Goal: Information Seeking & Learning: Learn about a topic

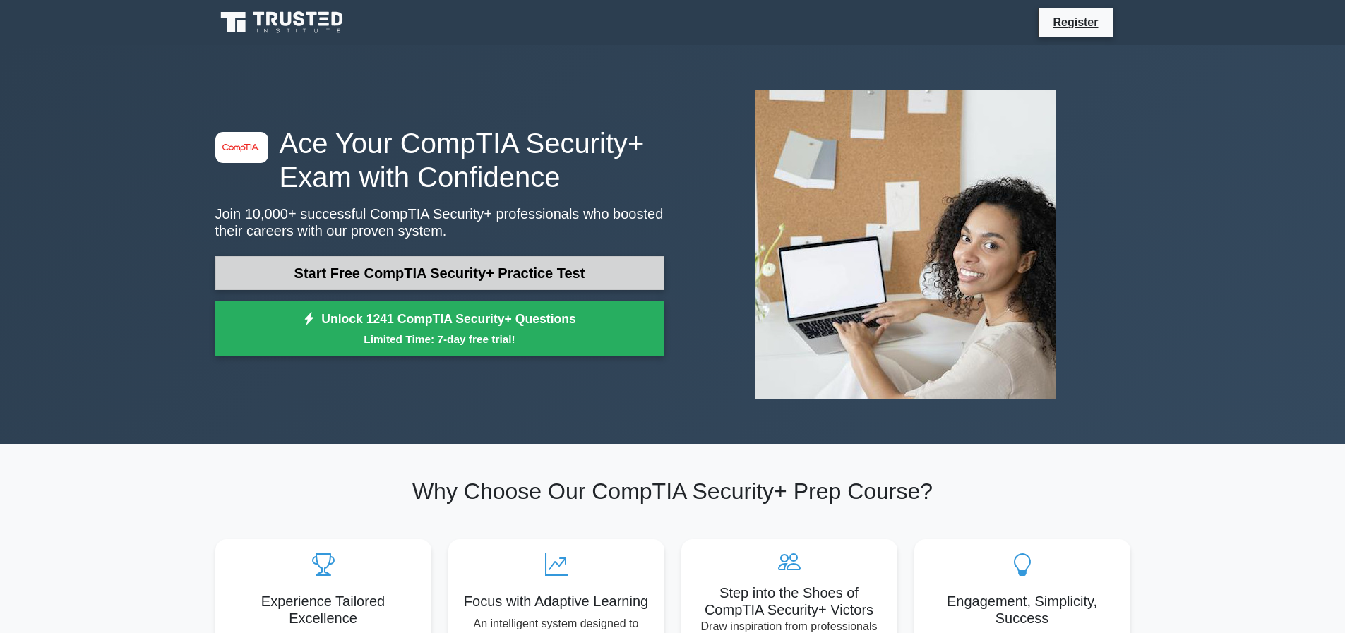
click at [296, 270] on link "Start Free CompTIA Security+ Practice Test" at bounding box center [439, 273] width 449 height 34
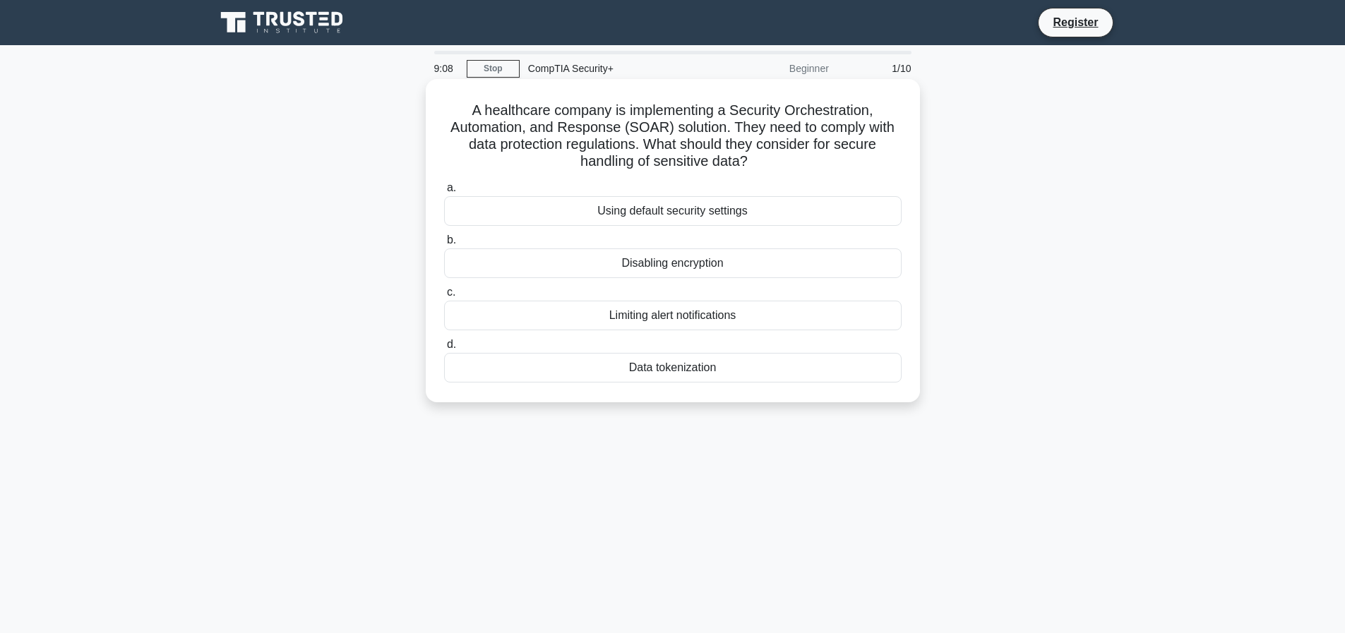
click at [659, 368] on div "Data tokenization" at bounding box center [672, 368] width 457 height 30
click at [444, 349] on input "d. Data tokenization" at bounding box center [444, 344] width 0 height 9
click at [716, 208] on div "Role-based access control (RBAC)" at bounding box center [672, 211] width 457 height 30
click at [444, 193] on input "a. Role-based access control (RBAC)" at bounding box center [444, 188] width 0 height 9
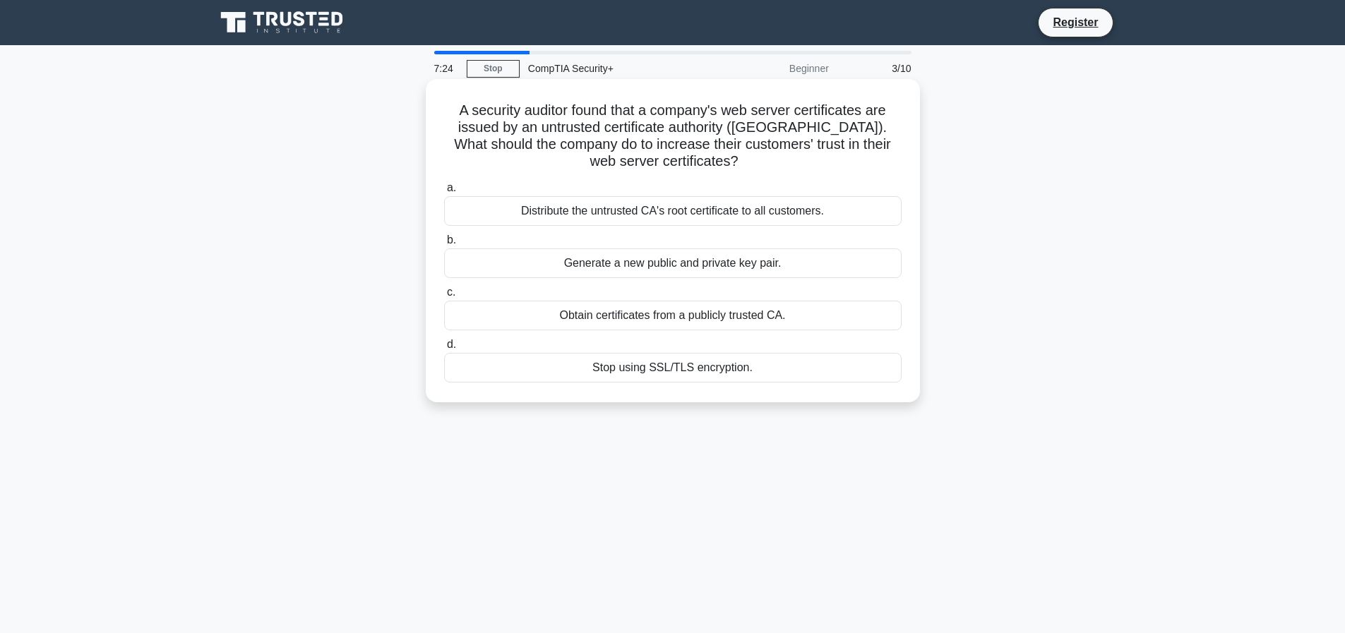
click at [715, 364] on div "Stop using SSL/TLS encryption." at bounding box center [672, 368] width 457 height 30
click at [444, 349] on input "d. Stop using SSL/TLS encryption." at bounding box center [444, 344] width 0 height 9
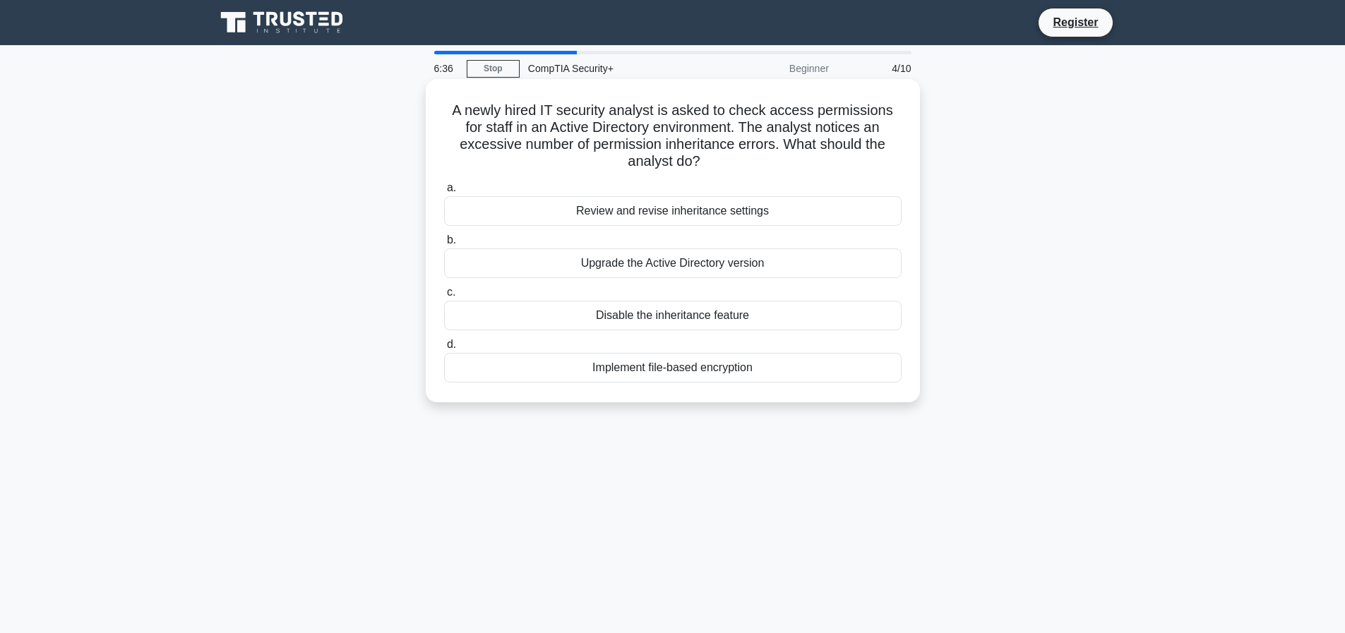
click at [755, 210] on div "Review and revise inheritance settings" at bounding box center [672, 211] width 457 height 30
click at [444, 193] on input "a. Review and revise inheritance settings" at bounding box center [444, 188] width 0 height 9
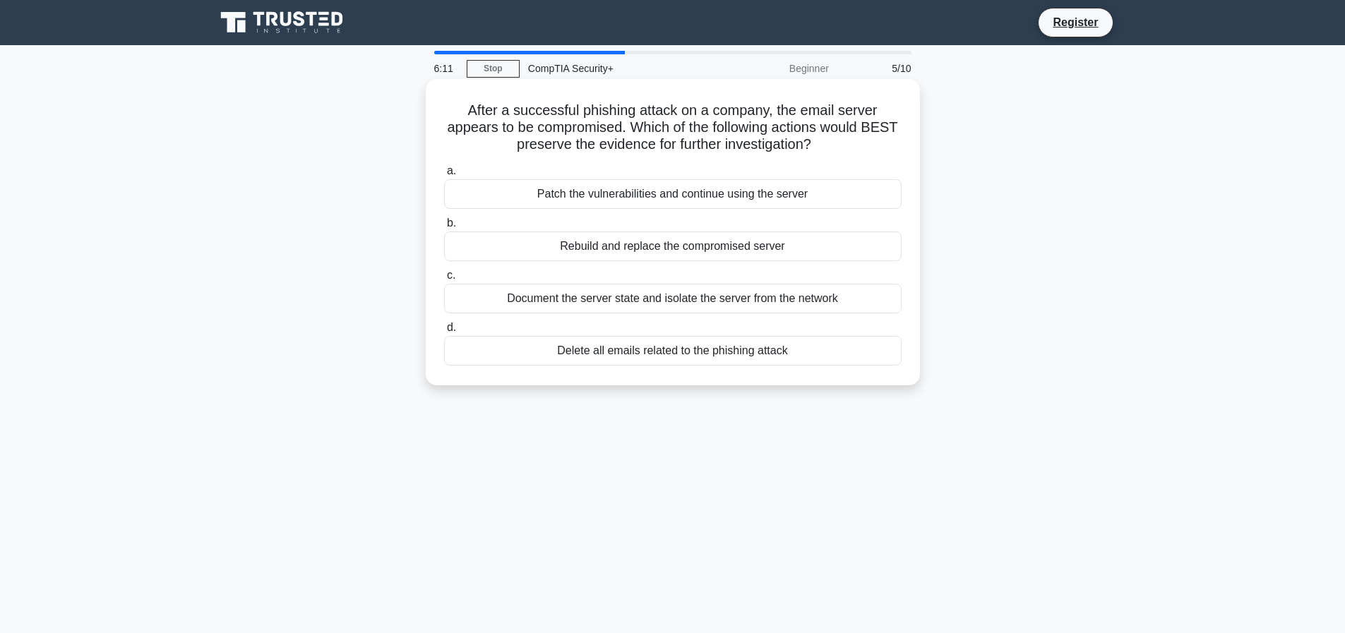
click at [793, 299] on div "Document the server state and isolate the server from the network" at bounding box center [672, 299] width 457 height 30
click at [444, 280] on input "c. Document the server state and isolate the server from the network" at bounding box center [444, 275] width 0 height 9
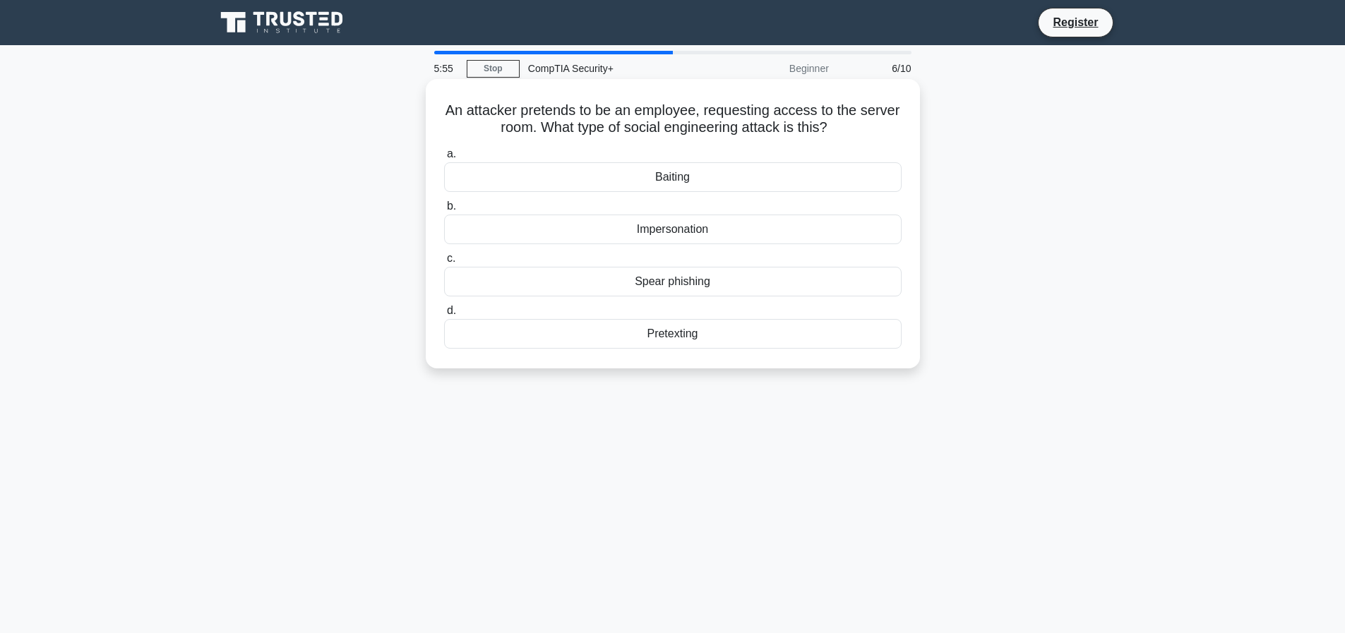
click at [674, 230] on div "Impersonation" at bounding box center [672, 230] width 457 height 30
click at [444, 211] on input "b. Impersonation" at bounding box center [444, 206] width 0 height 9
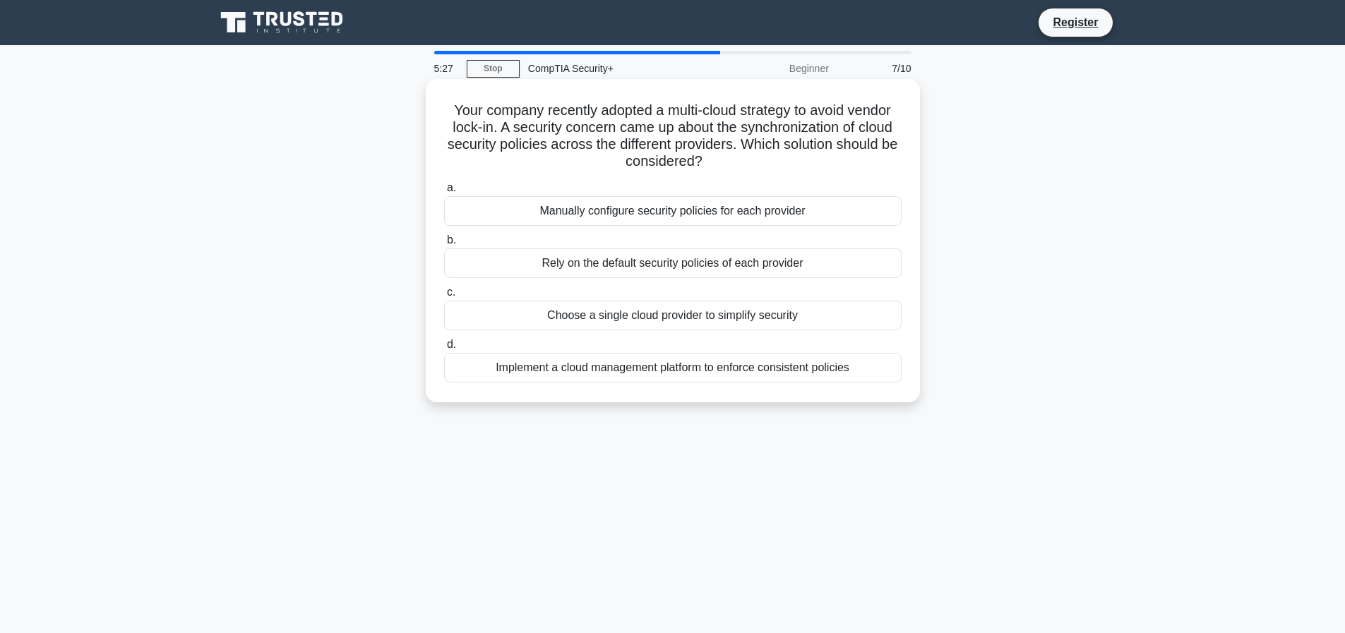
click at [634, 368] on div "Implement a cloud management platform to enforce consistent policies" at bounding box center [672, 368] width 457 height 30
click at [444, 349] on input "d. Implement a cloud management platform to enforce consistent policies" at bounding box center [444, 344] width 0 height 9
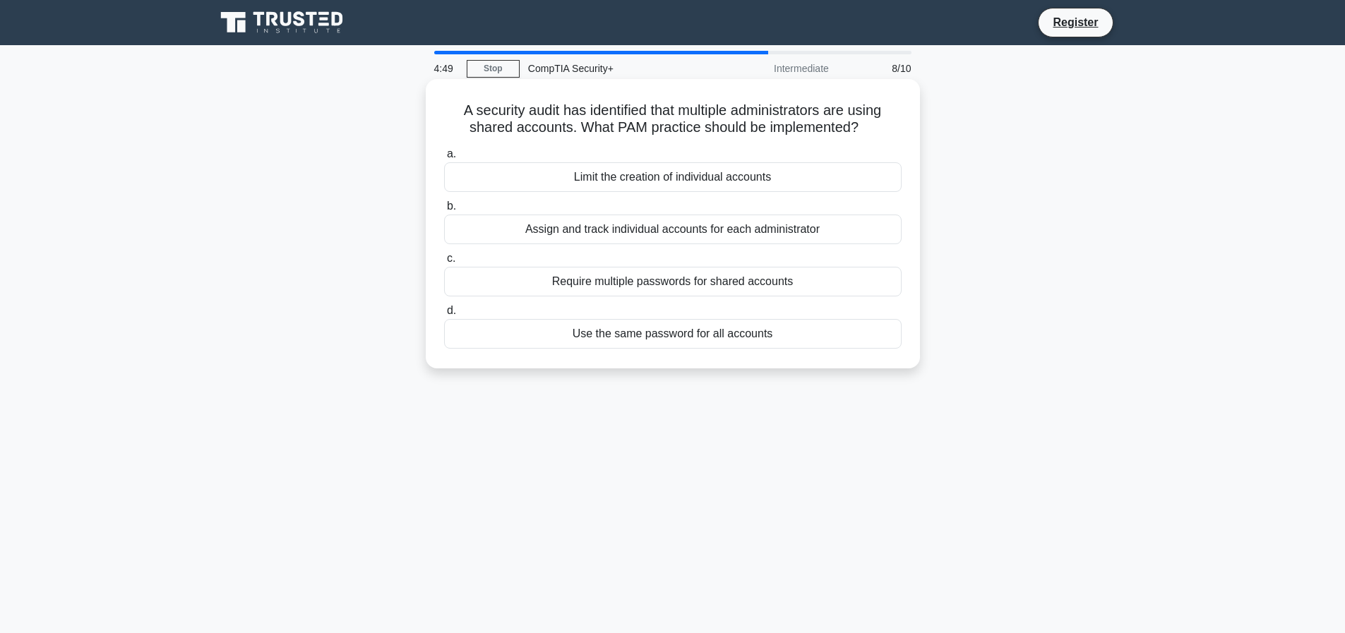
click at [685, 244] on div "Assign and track individual accounts for each administrator" at bounding box center [672, 230] width 457 height 30
click at [444, 211] on input "b. Assign and track individual accounts for each administrator" at bounding box center [444, 206] width 0 height 9
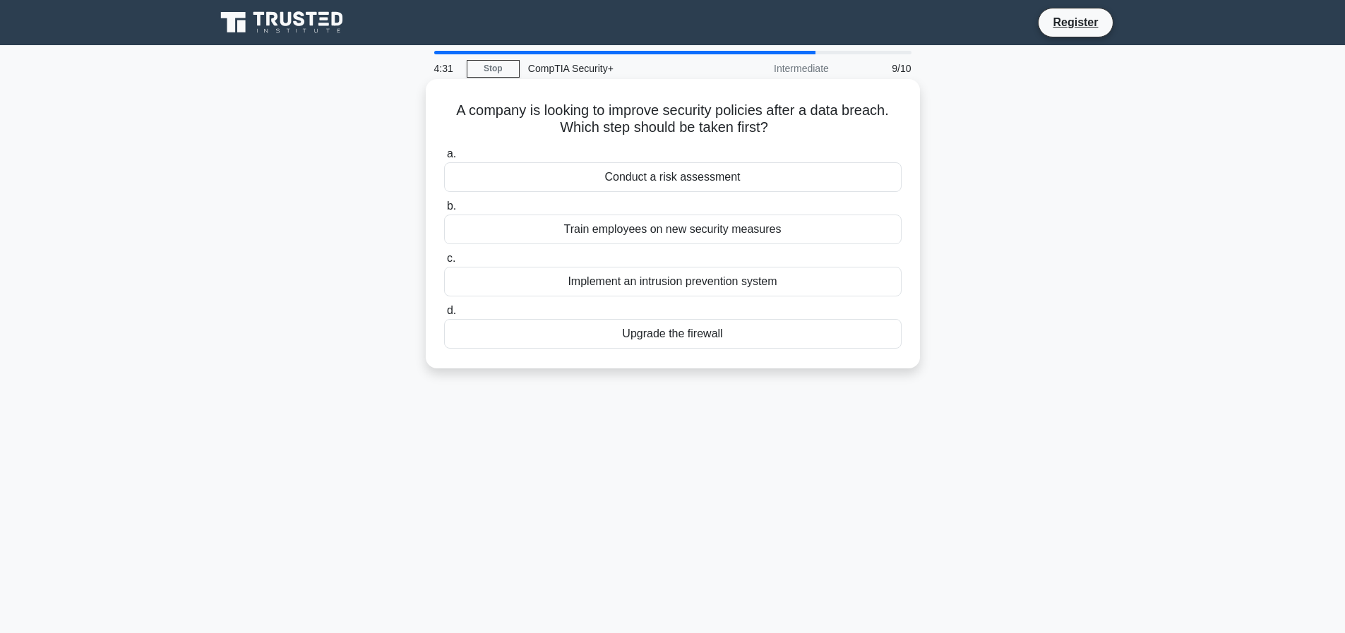
click at [711, 331] on div "Upgrade the firewall" at bounding box center [672, 334] width 457 height 30
click at [444, 316] on input "d. Upgrade the firewall" at bounding box center [444, 310] width 0 height 9
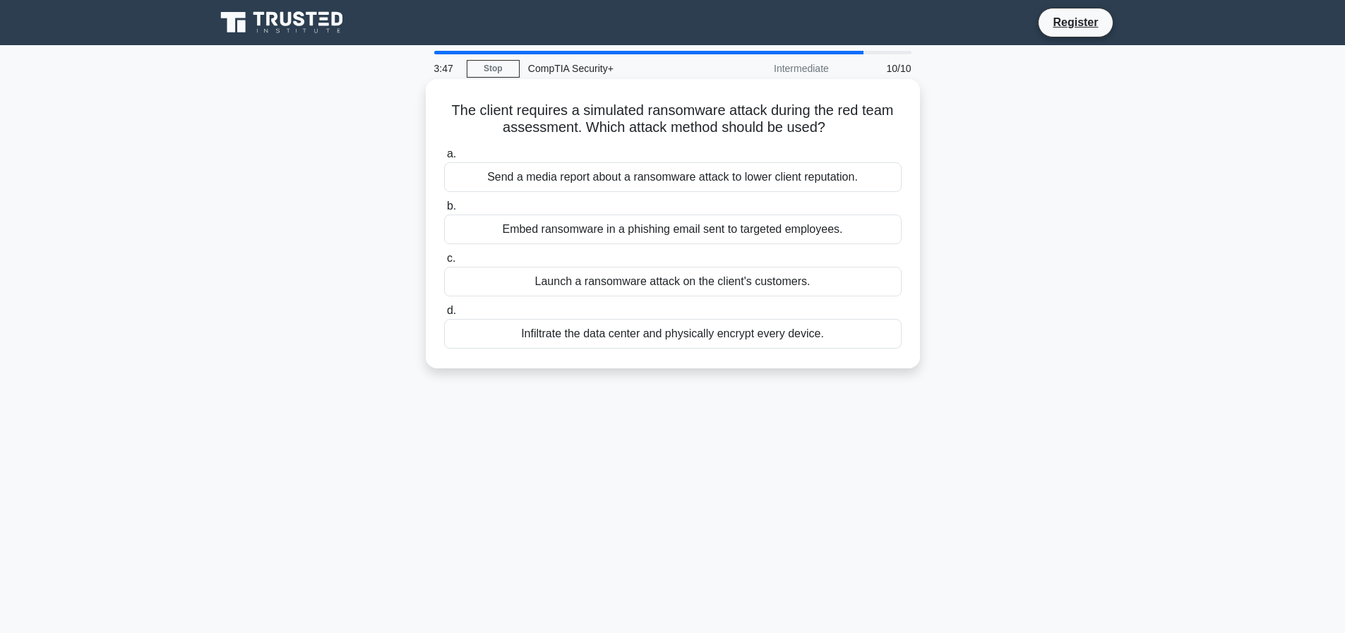
click at [654, 227] on div "Embed ransomware in a phishing email sent to targeted employees." at bounding box center [672, 230] width 457 height 30
click at [444, 211] on input "b. Embed ransomware in a phishing email sent to targeted employees." at bounding box center [444, 206] width 0 height 9
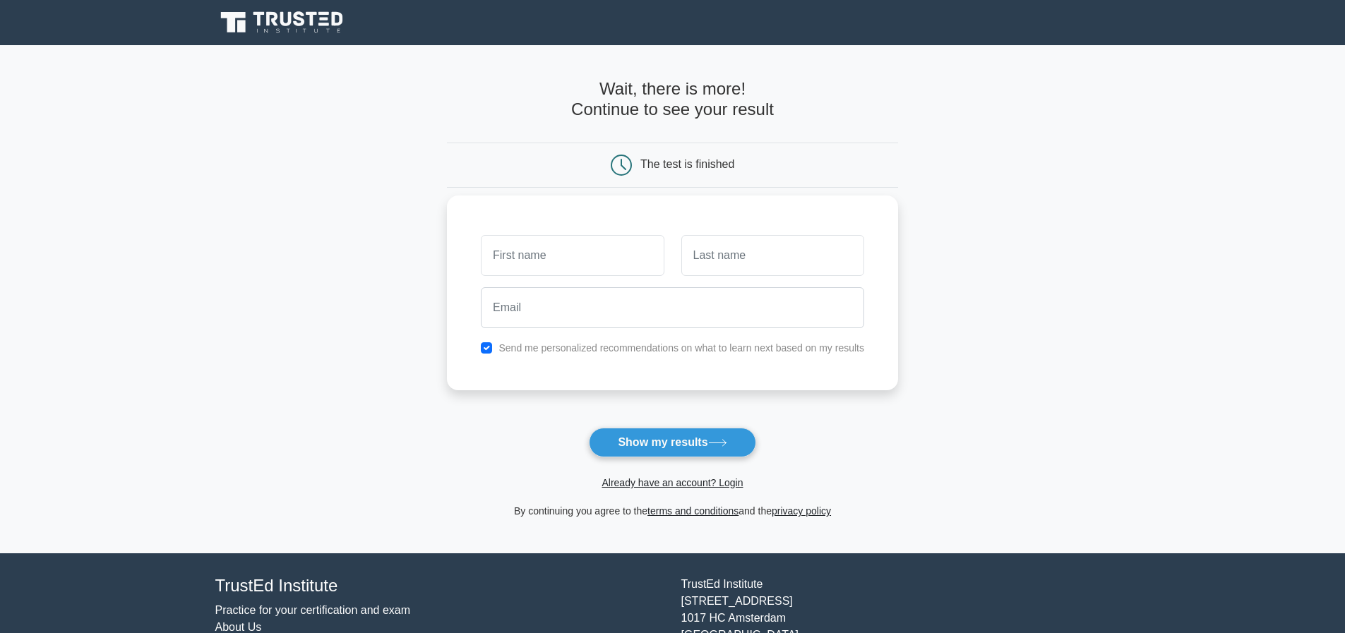
click at [570, 259] on input "text" at bounding box center [572, 255] width 183 height 41
type input "[PERSON_NAME]"
type input "Hixson"
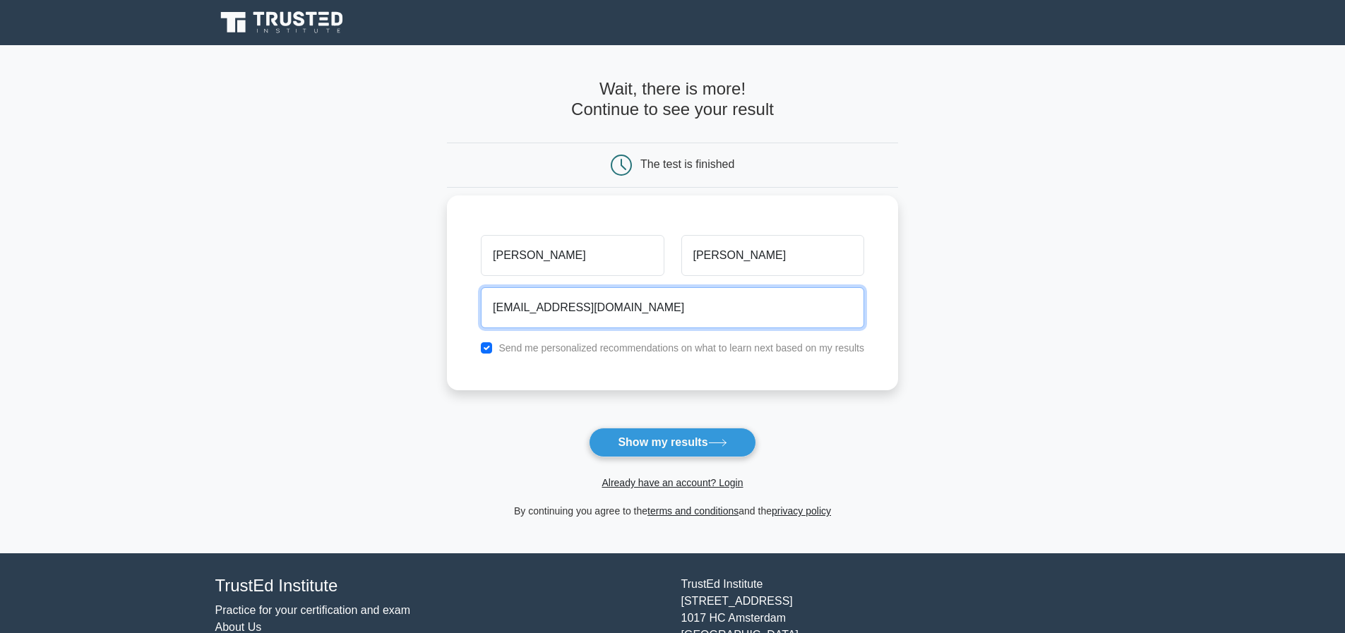
type input "khixson_03@yahoo.com"
click at [546, 351] on label "Send me personalized recommendations on what to learn next based on my results" at bounding box center [681, 347] width 366 height 11
click at [481, 345] on input "checkbox" at bounding box center [486, 347] width 11 height 11
checkbox input "false"
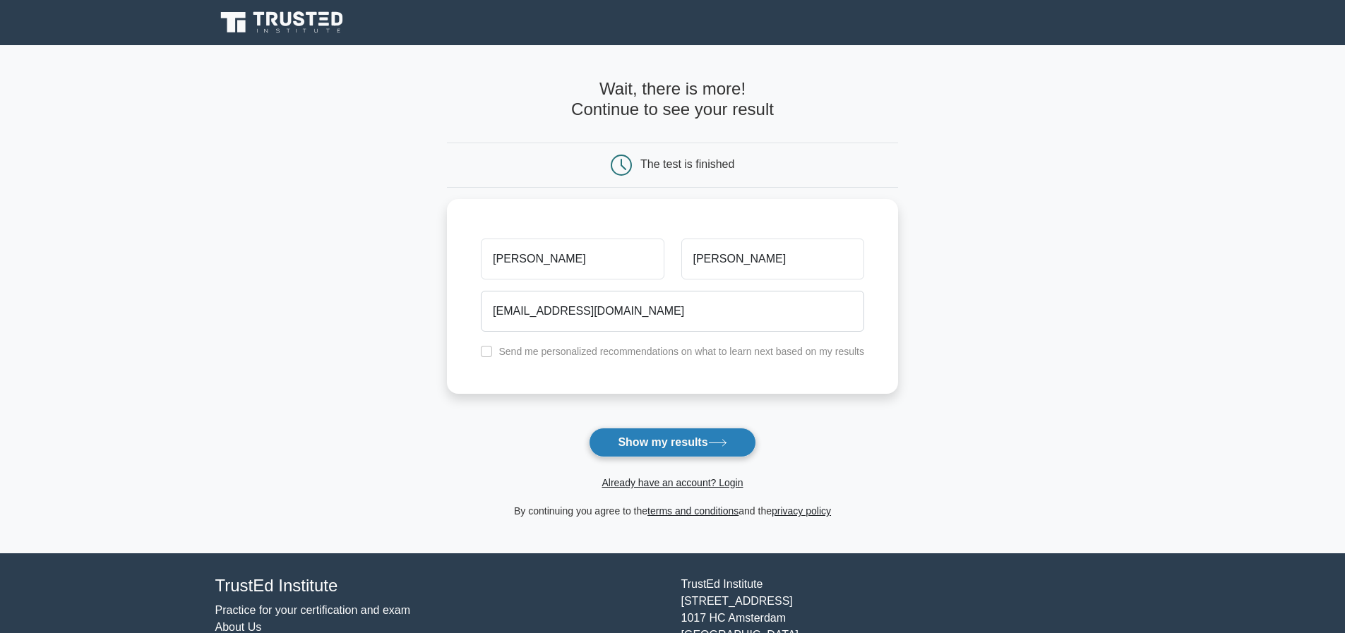
click at [642, 444] on button "Show my results" at bounding box center [672, 443] width 167 height 30
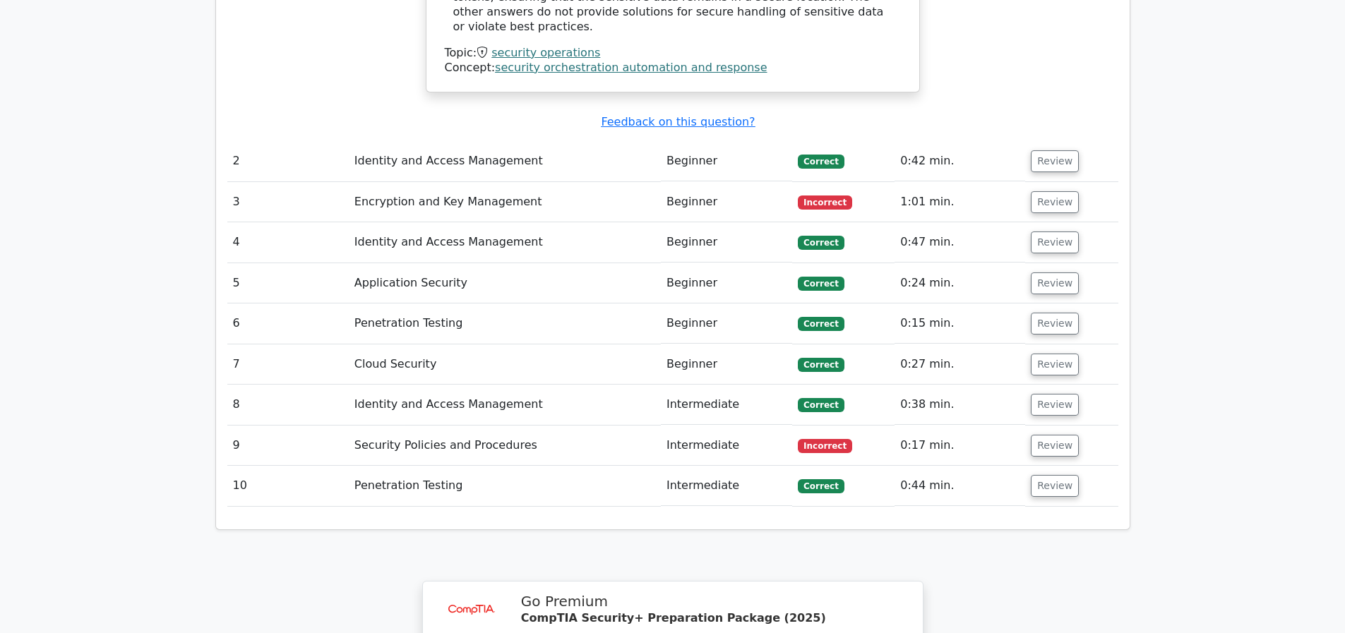
scroll to position [1566, 0]
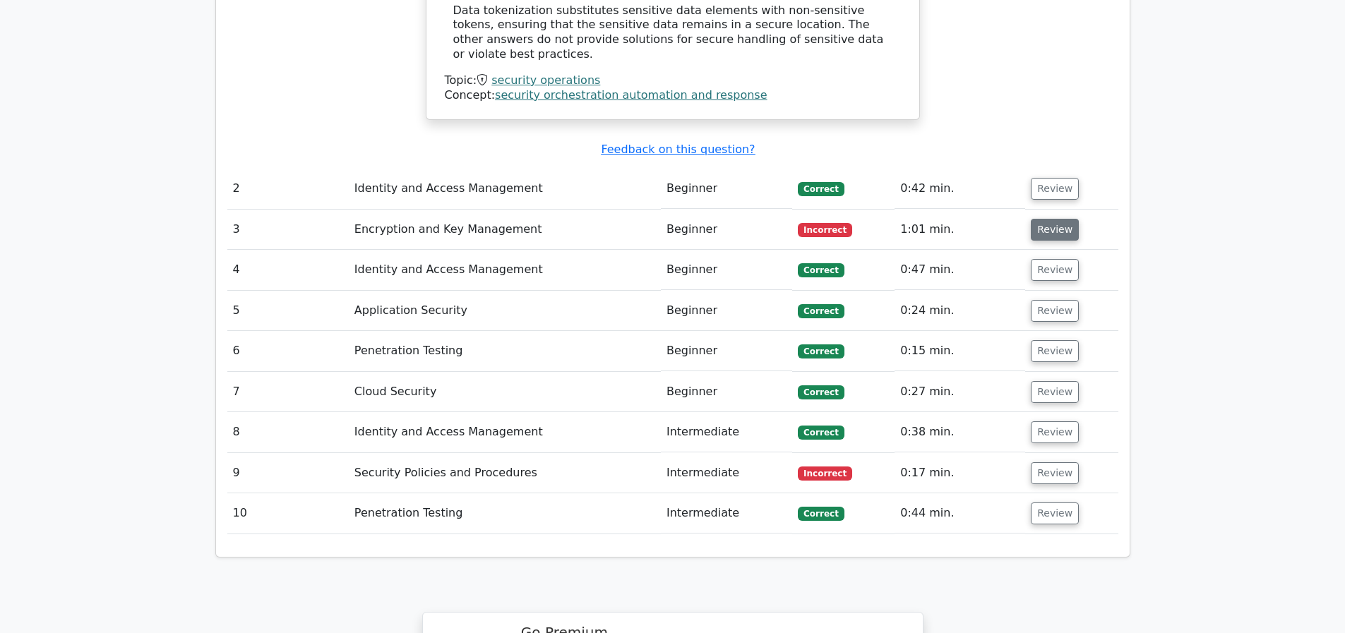
click at [1055, 225] on button "Review" at bounding box center [1055, 230] width 48 height 22
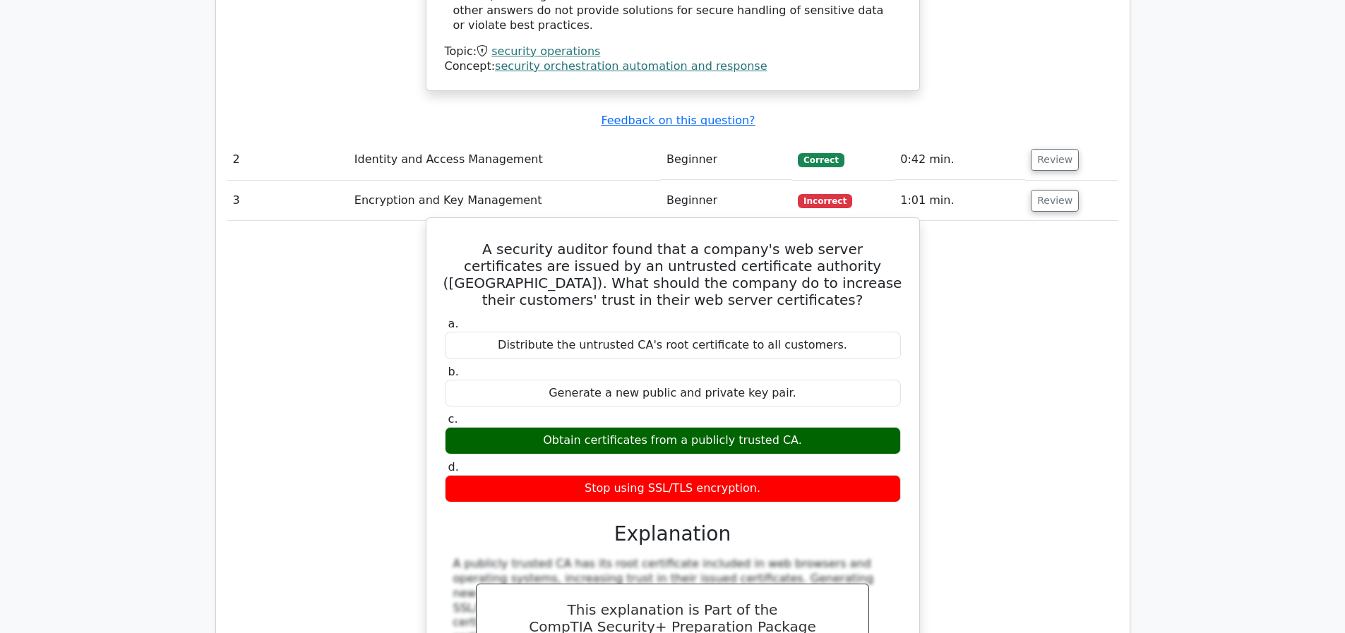
scroll to position [1620, 0]
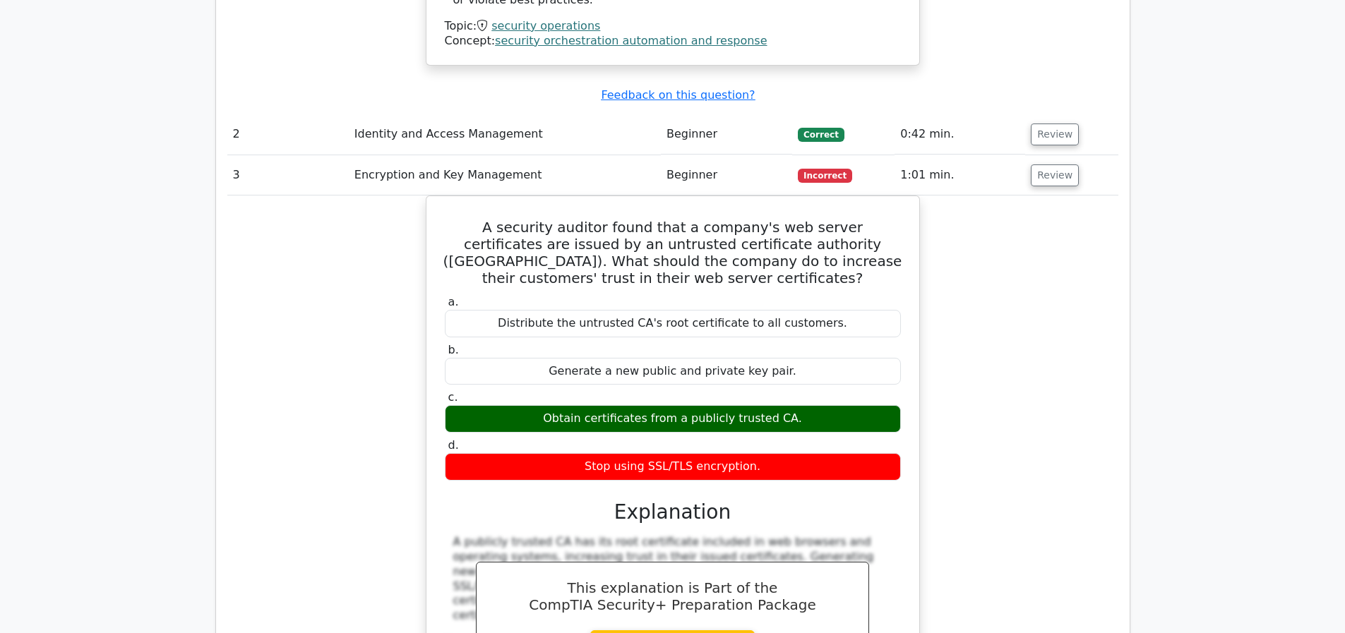
click at [1064, 259] on div "A security auditor found that a company's web server certificates are issued by…" at bounding box center [672, 482] width 891 height 572
click at [1047, 176] on button "Review" at bounding box center [1055, 175] width 48 height 22
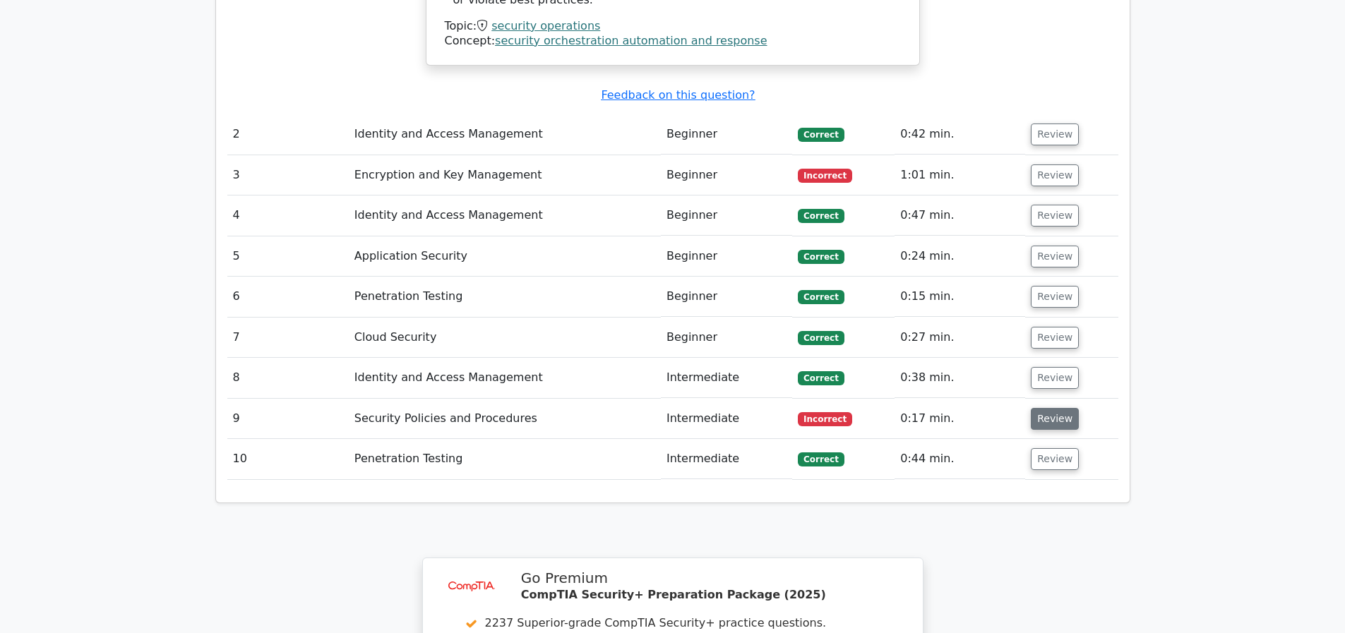
click at [1049, 418] on button "Review" at bounding box center [1055, 419] width 48 height 22
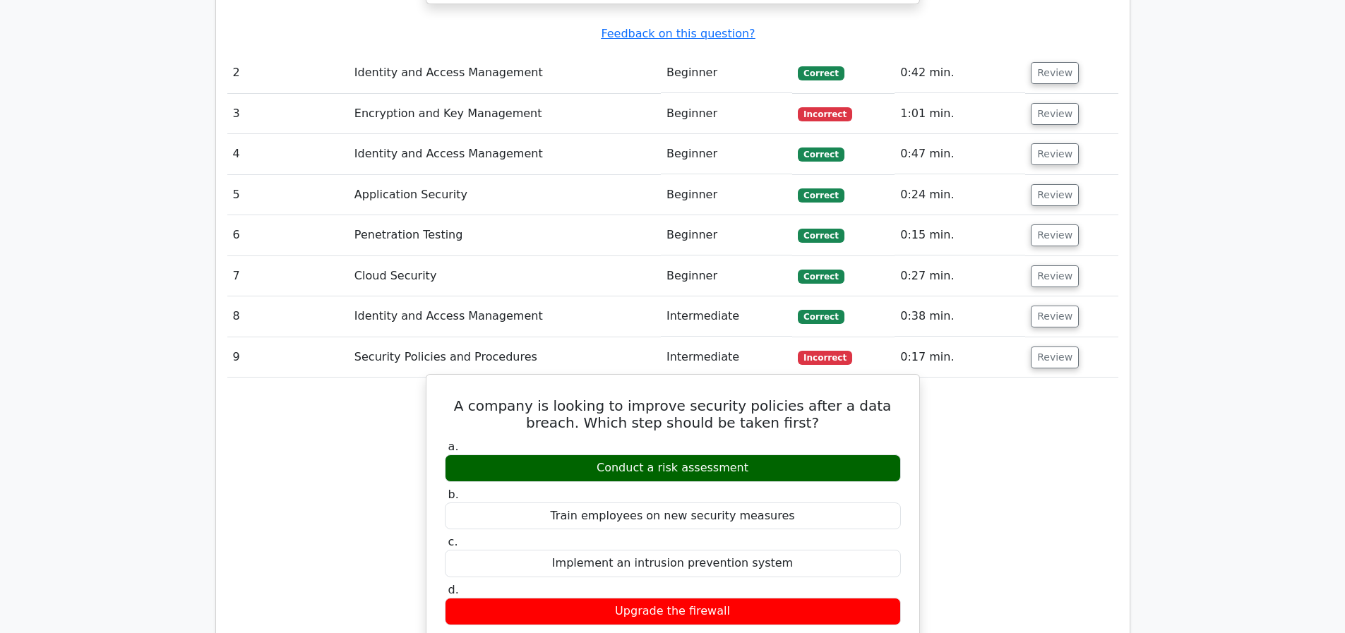
scroll to position [1768, 0]
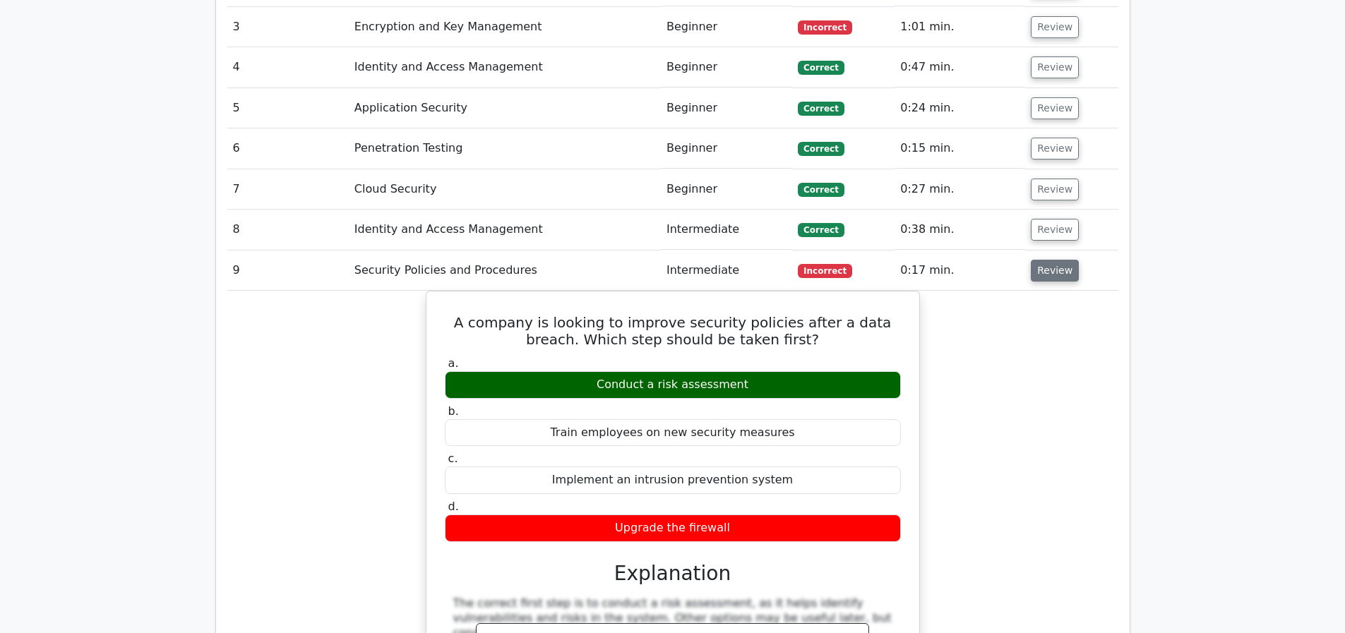
click at [1050, 267] on button "Review" at bounding box center [1055, 271] width 48 height 22
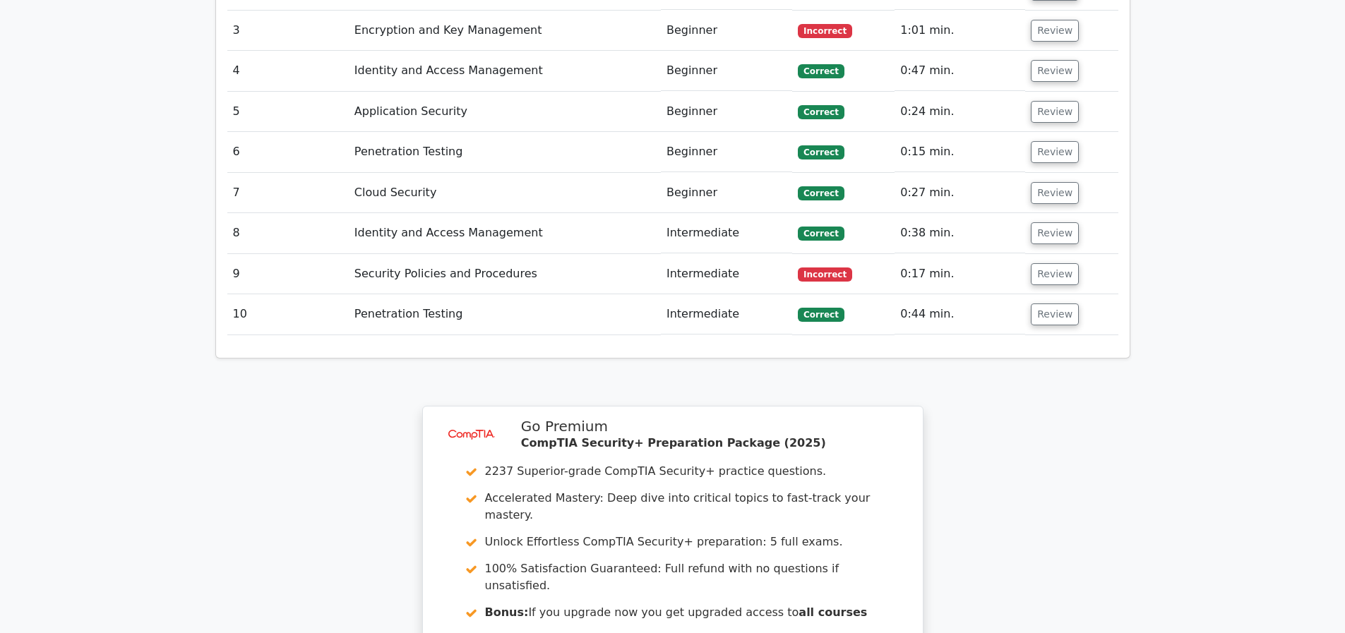
scroll to position [2088, 0]
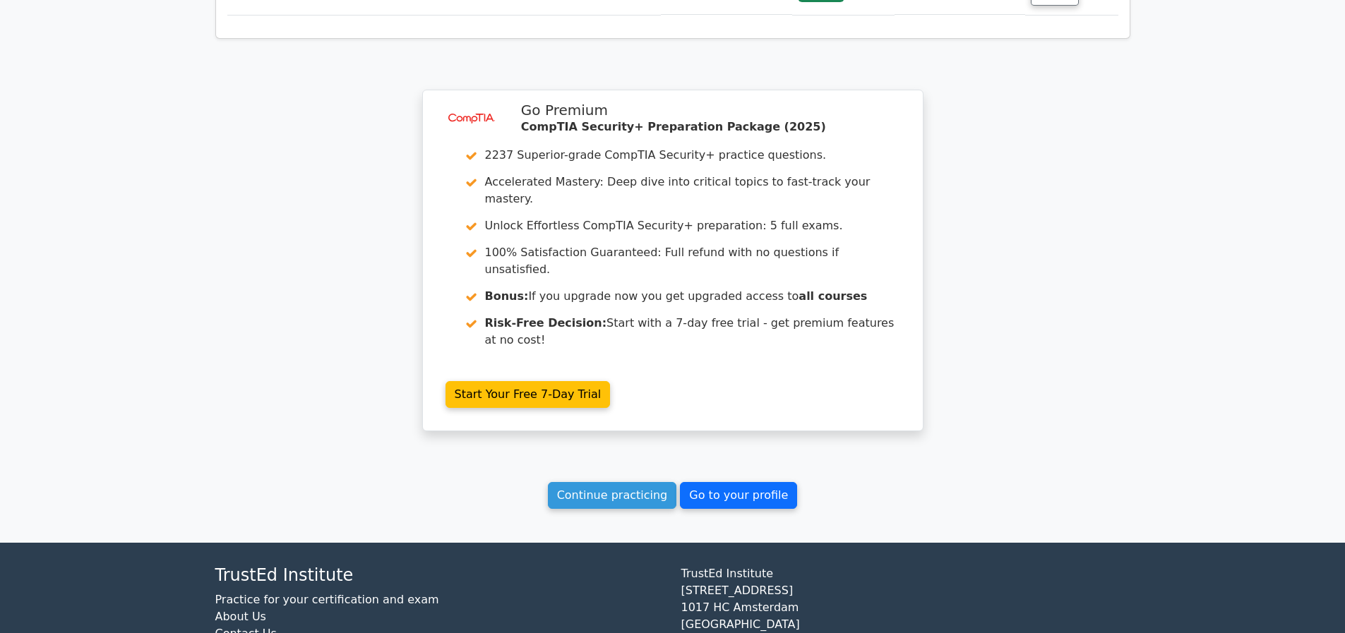
drag, startPoint x: 687, startPoint y: 501, endPoint x: 703, endPoint y: 501, distance: 16.2
click at [703, 501] on link "Go to your profile" at bounding box center [738, 495] width 117 height 27
